Goal: Navigation & Orientation: Find specific page/section

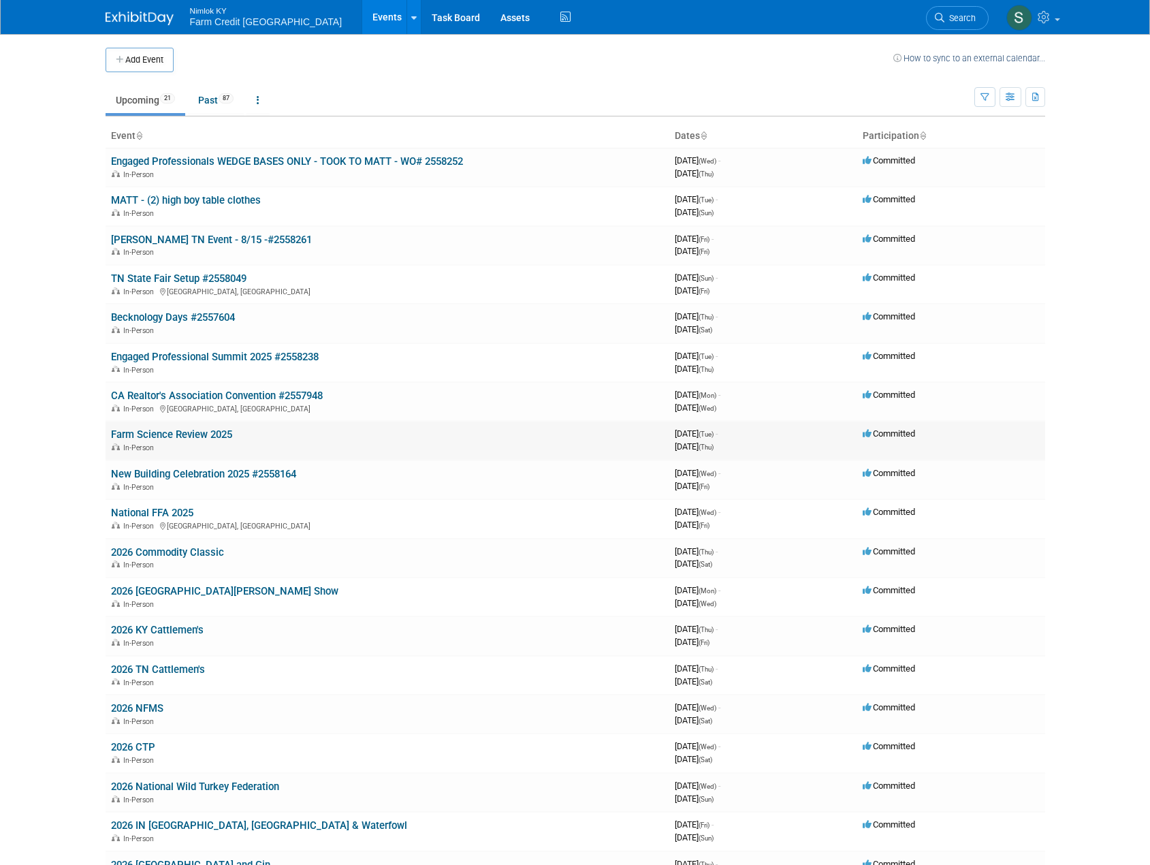
click at [206, 434] on link "Farm Science Review 2025" at bounding box center [171, 434] width 121 height 12
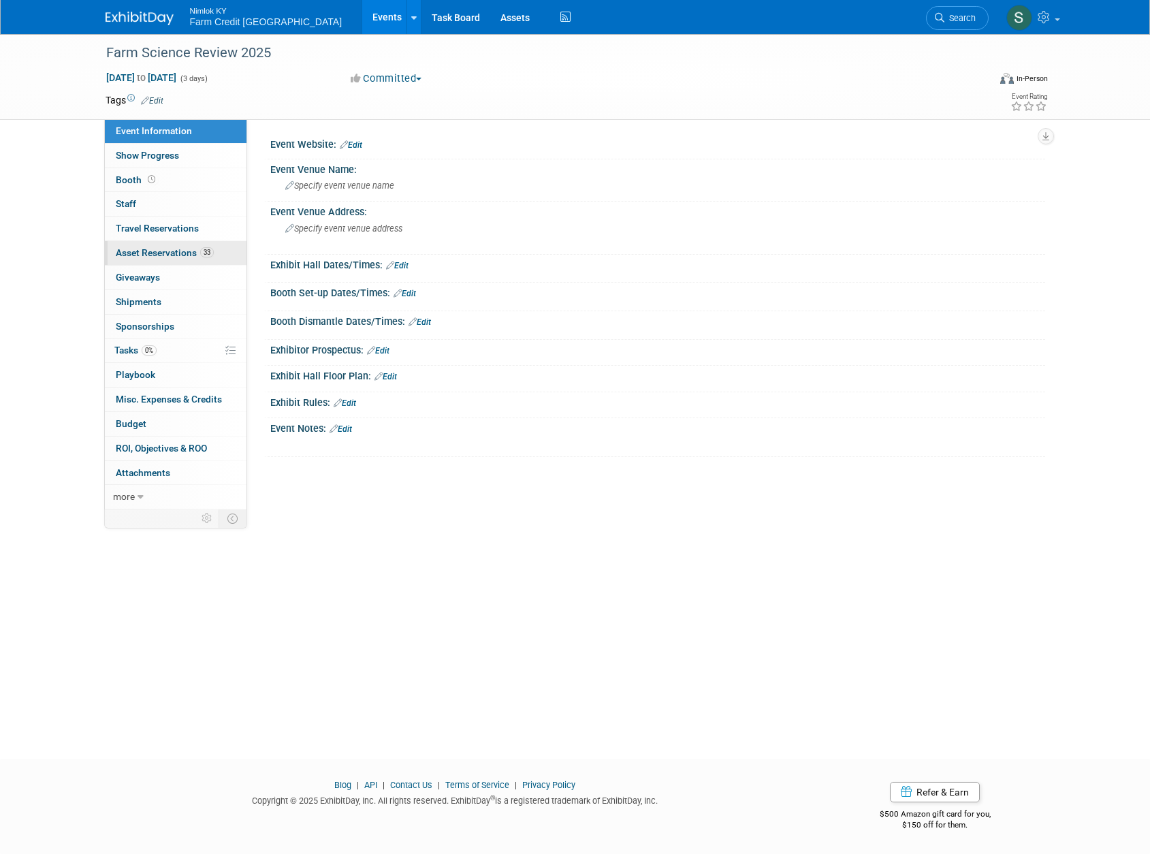
click at [179, 255] on span "Asset Reservations 33" at bounding box center [165, 252] width 98 height 11
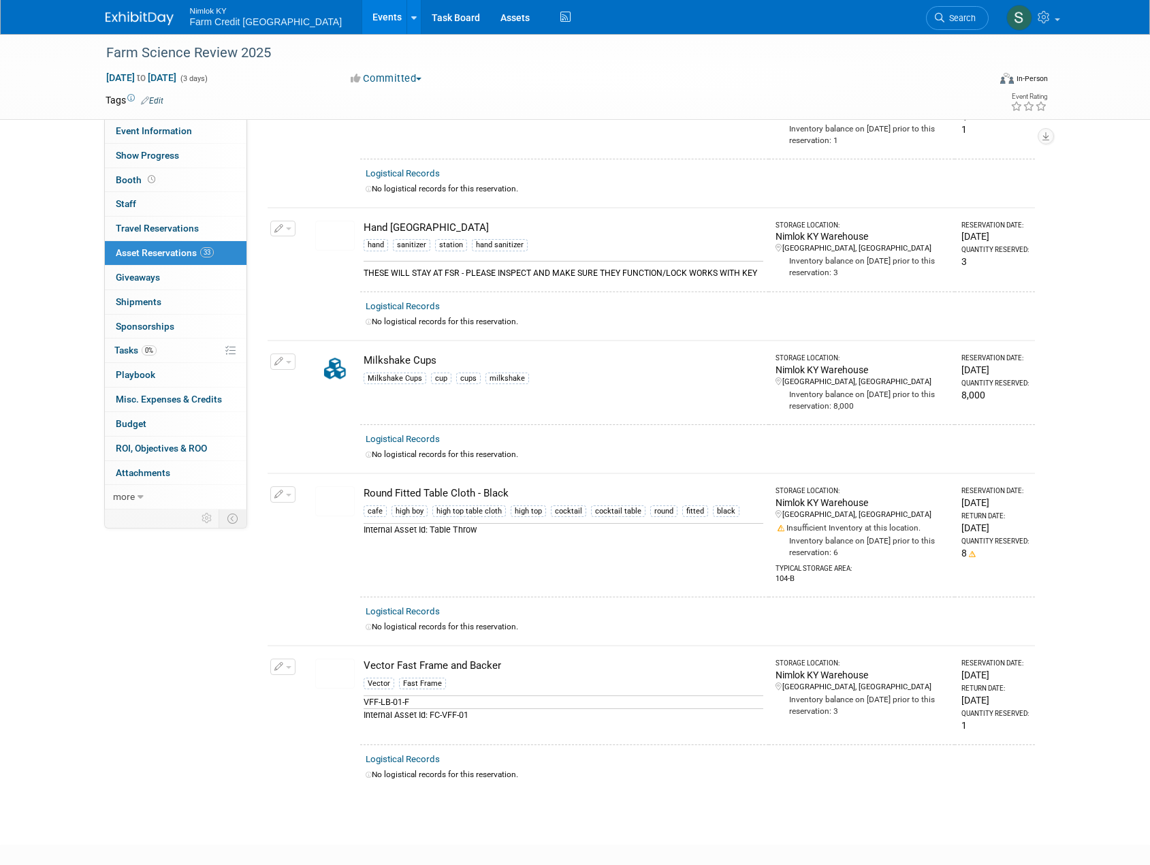
scroll to position [4001, 0]
